Goal: Task Accomplishment & Management: Manage account settings

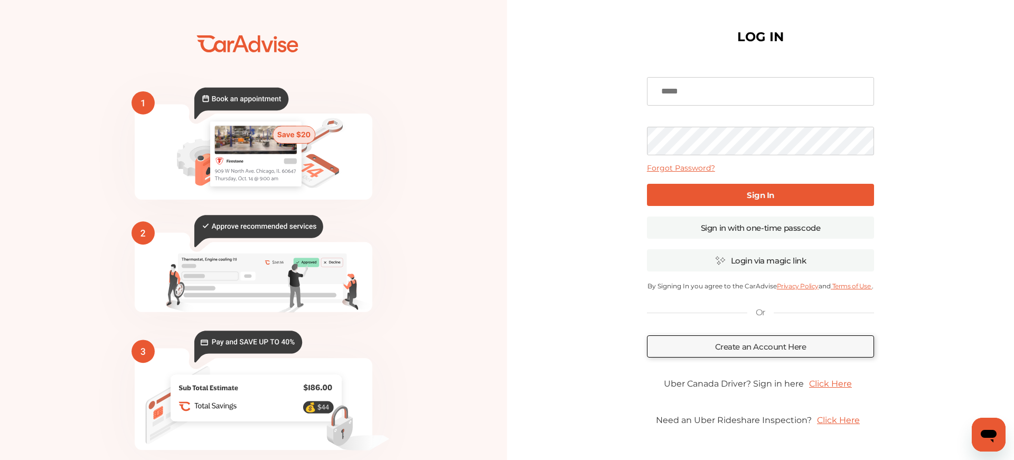
type input "**********"
click at [712, 192] on link "Sign In" at bounding box center [760, 195] width 227 height 22
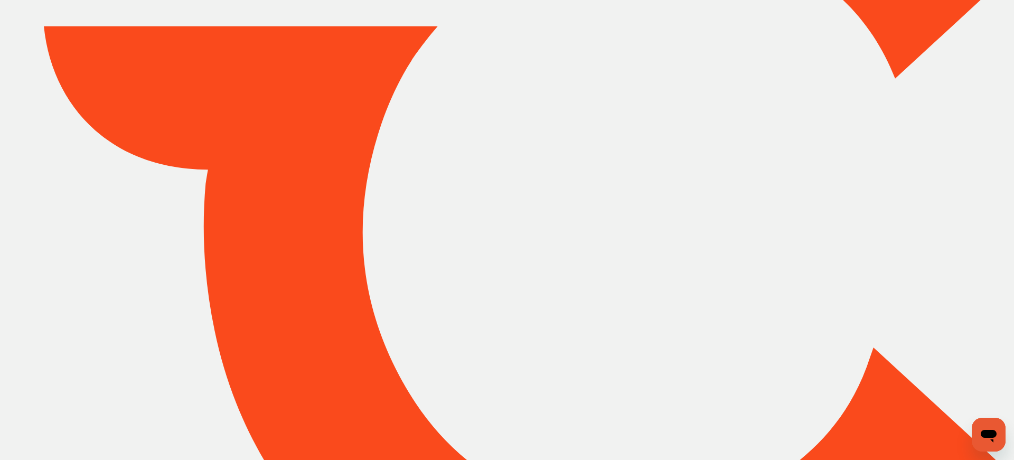
type input "*****"
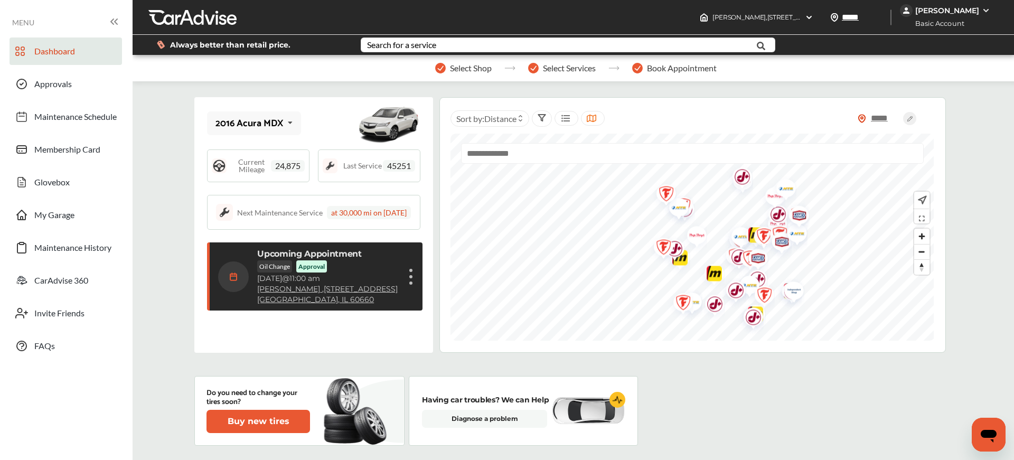
click at [412, 286] on div "Show details" at bounding box center [411, 276] width 6 height 19
click at [949, 282] on div "2016 Acura MDX 2016 Acura MDX 2021 Ford Bronco 2014 Audi Q5 2010 Honda CR-V 201…" at bounding box center [573, 225] width 758 height 256
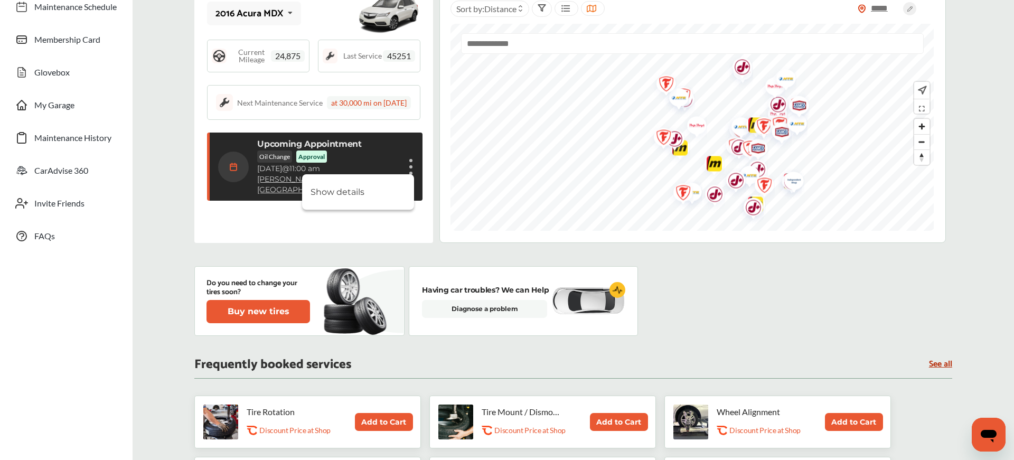
scroll to position [127, 0]
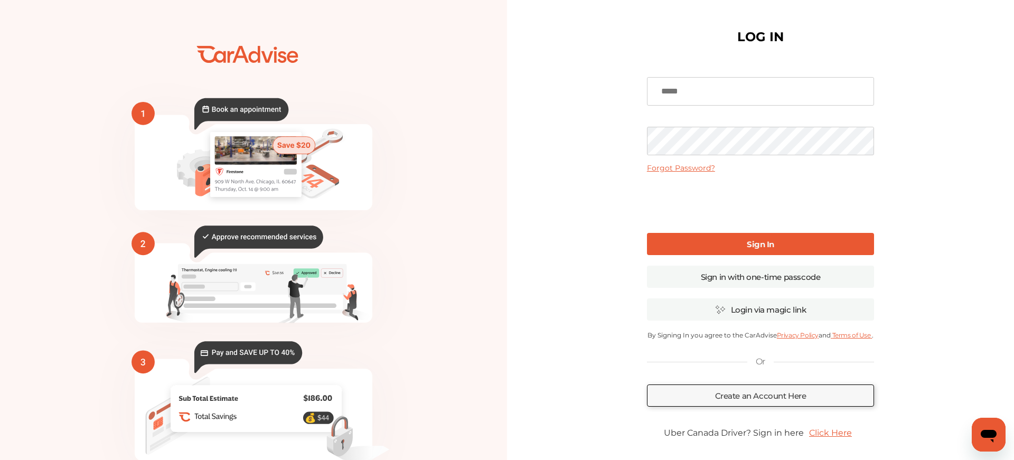
click at [739, 90] on input at bounding box center [760, 91] width 227 height 29
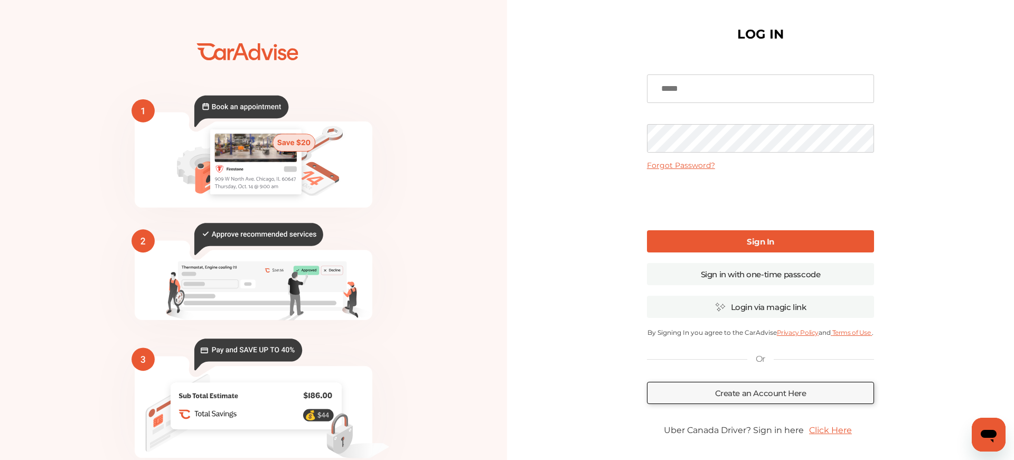
click at [739, 91] on input at bounding box center [760, 88] width 227 height 29
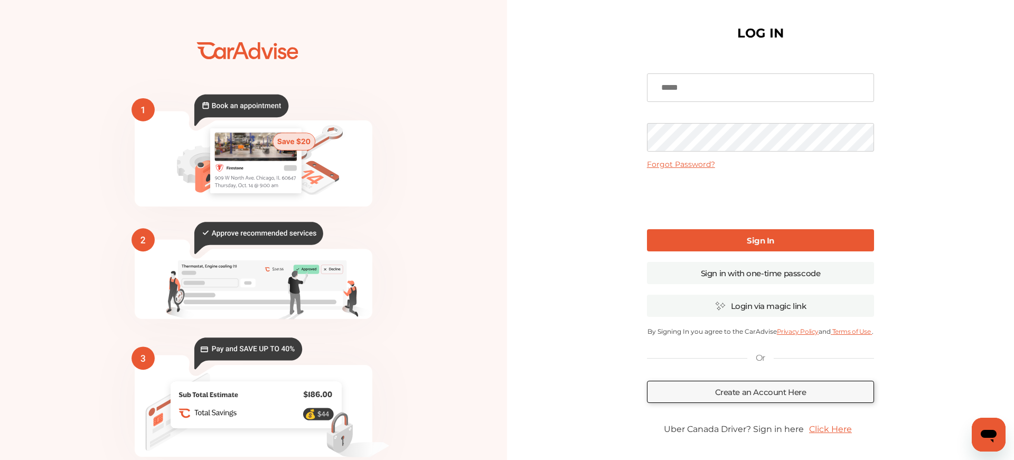
click at [739, 91] on input at bounding box center [760, 87] width 227 height 29
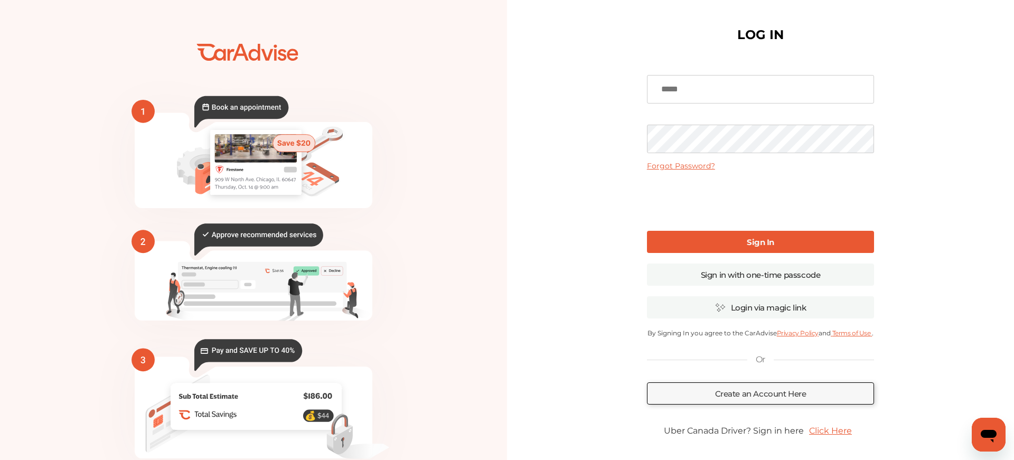
click at [739, 91] on input at bounding box center [760, 89] width 227 height 29
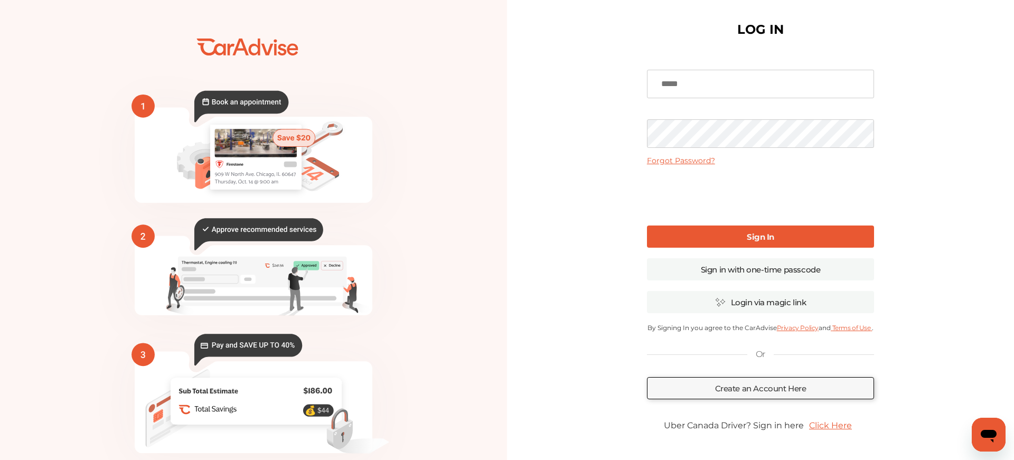
click at [739, 91] on input at bounding box center [760, 84] width 227 height 29
click at [576, 111] on div "LOG IN Forgot Password? Sign In Sign in with one-time passcode Login via magic …" at bounding box center [760, 250] width 507 height 514
